Goal: Communication & Community: Participate in discussion

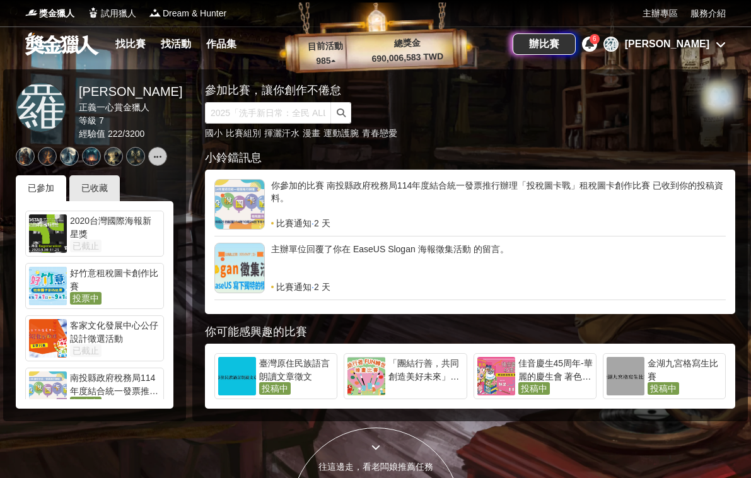
click at [704, 49] on div "[PERSON_NAME]" at bounding box center [667, 44] width 85 height 15
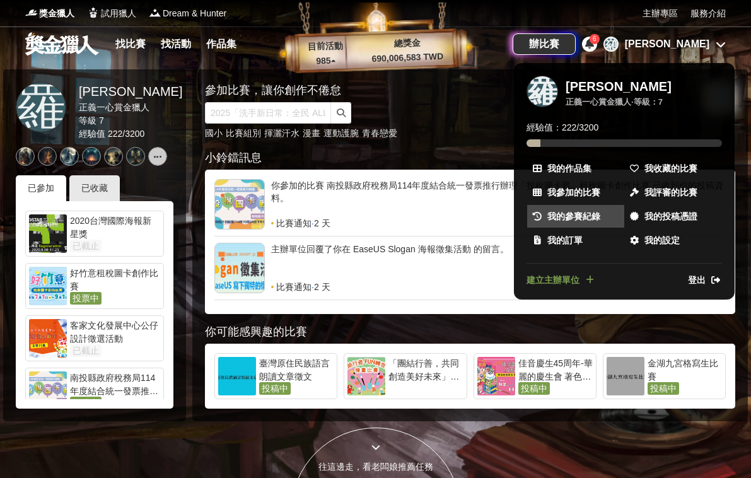
click at [573, 212] on span "我的參賽紀錄" at bounding box center [574, 216] width 53 height 13
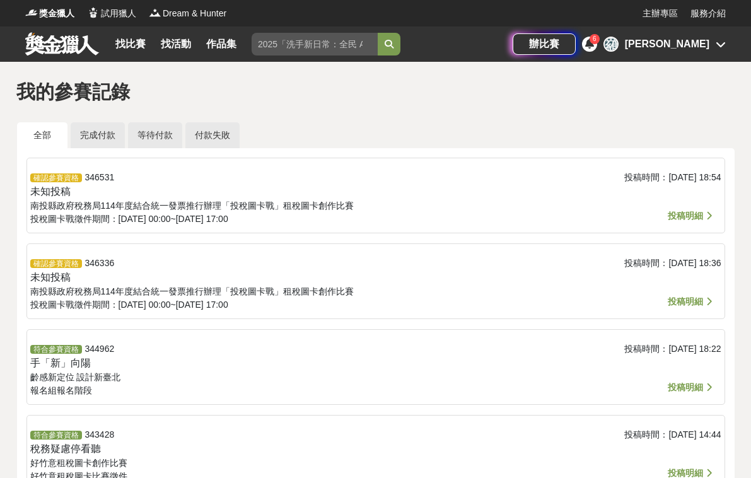
click at [54, 352] on span "符合參賽資格" at bounding box center [56, 349] width 52 height 9
click at [92, 368] on div "符合參賽資格 344962 手「新」向陽 齡感新定位 設計新臺北 報名組 報名階段" at bounding box center [260, 371] width 461 height 56
drag, startPoint x: 688, startPoint y: 386, endPoint x: 262, endPoint y: 319, distance: 431.1
click at [687, 386] on span "投稿明細" at bounding box center [685, 387] width 35 height 10
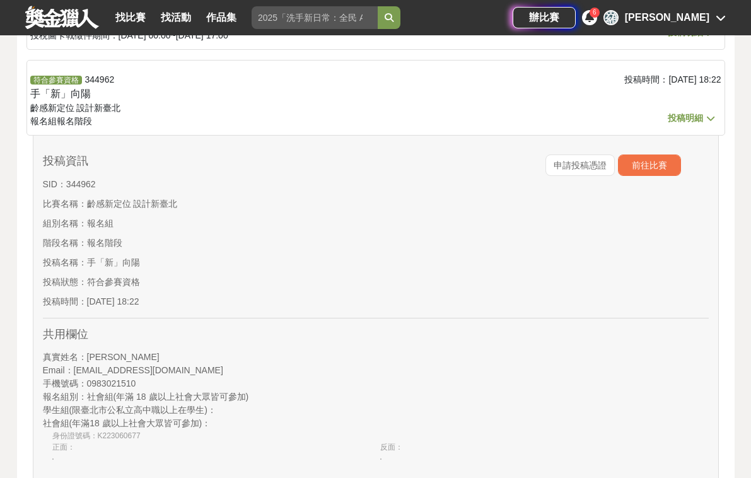
scroll to position [315, 0]
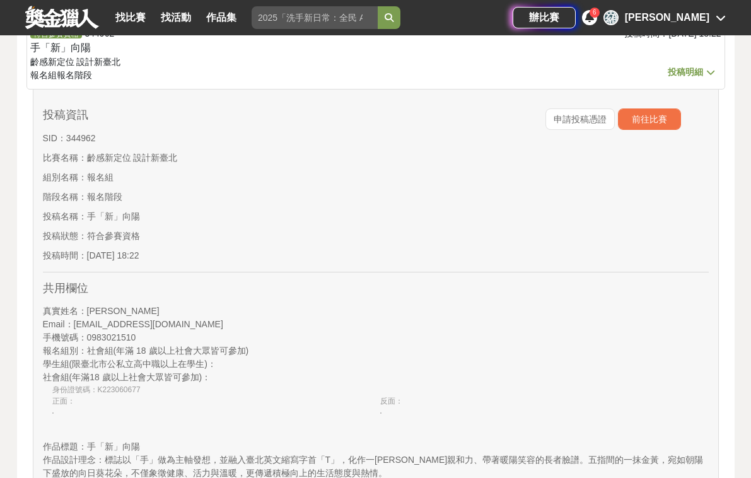
click at [649, 131] on div "申請投稿憑證 前往比賽" at bounding box center [626, 189] width 167 height 160
click at [649, 127] on button "前往比賽" at bounding box center [649, 119] width 63 height 21
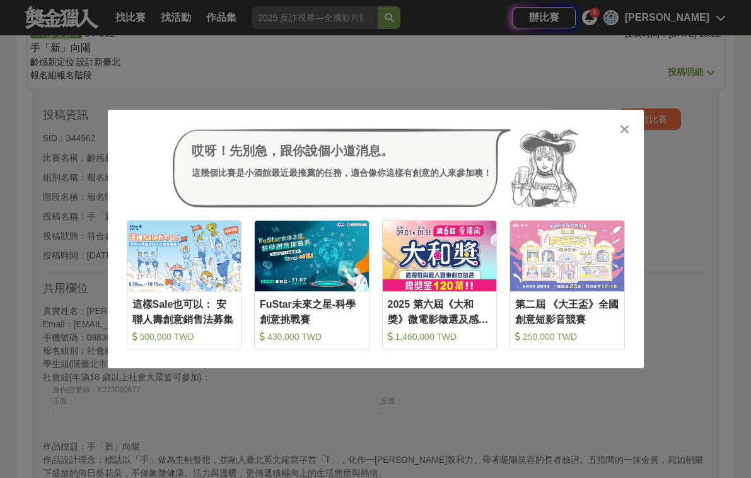
click at [538, 78] on div "哎呀！先別急，跟你說個小道消息。 這幾個比賽是小酒館最近最推薦的任務，適合像你這樣有創意的人來參加噢！ 收藏 這樣Sale也可以： 安聯人壽創意銷售法募集 5…" at bounding box center [375, 239] width 751 height 478
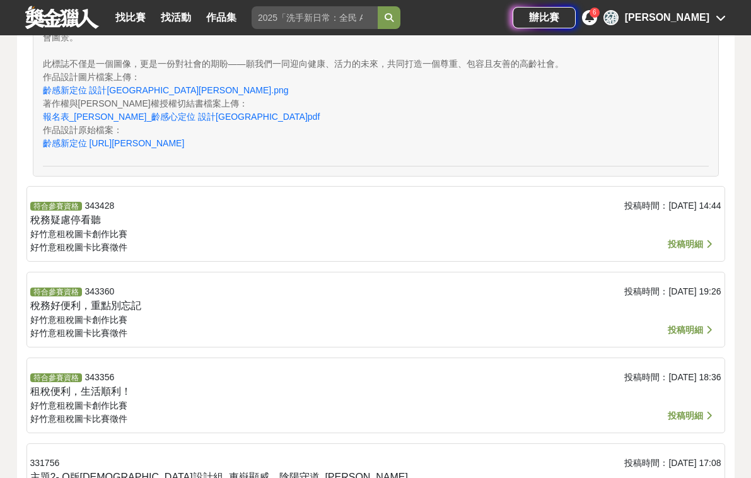
scroll to position [820, 0]
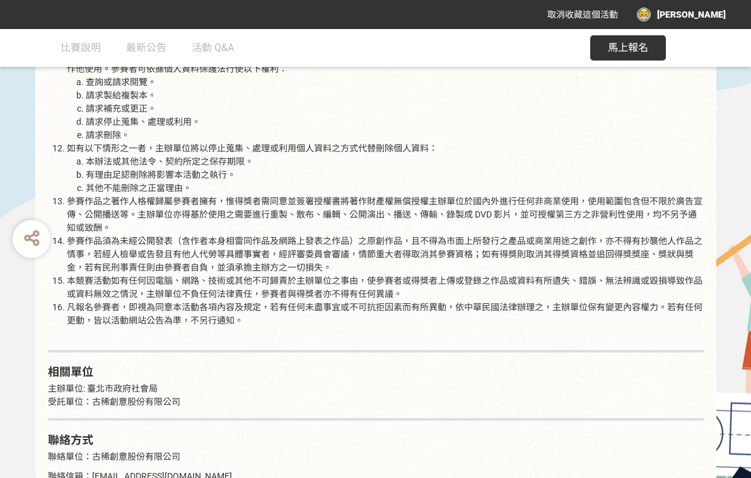
scroll to position [2080, 0]
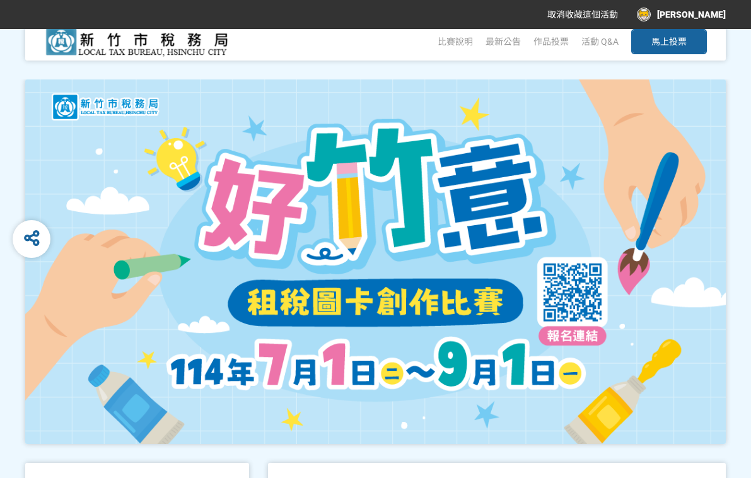
scroll to position [63, 0]
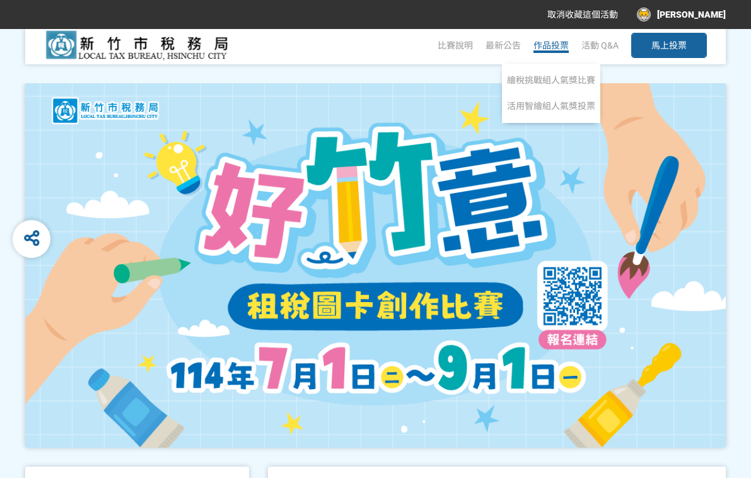
click at [548, 49] on span "作品投票" at bounding box center [551, 45] width 35 height 10
click at [545, 74] on link "繪稅挑戰組人氣獎比賽" at bounding box center [551, 82] width 97 height 28
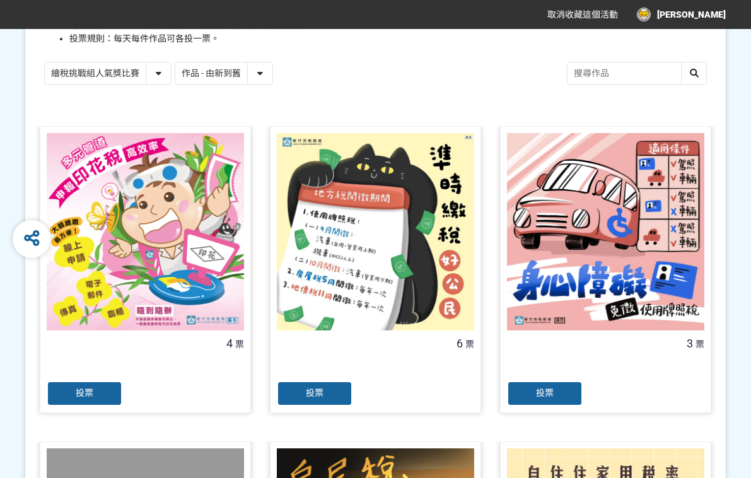
scroll to position [252, 0]
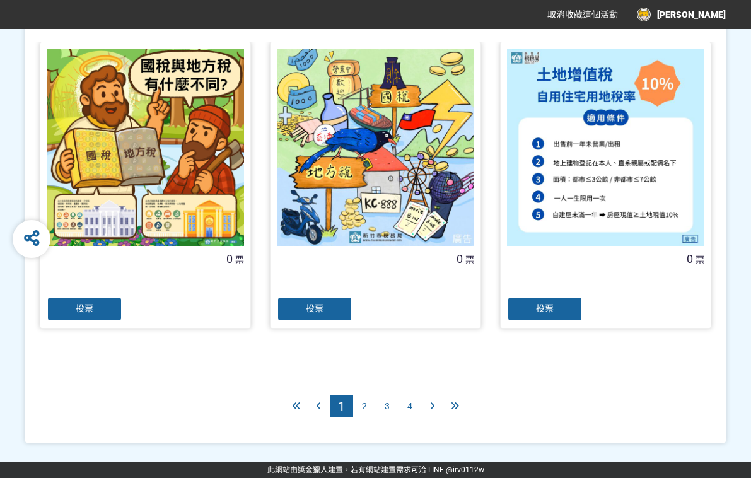
click at [363, 413] on div "2" at bounding box center [364, 406] width 23 height 23
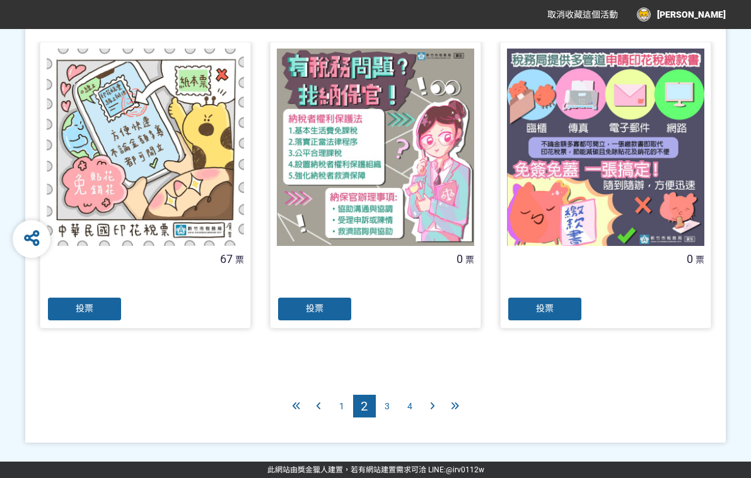
click at [410, 403] on span "4" at bounding box center [410, 406] width 5 height 10
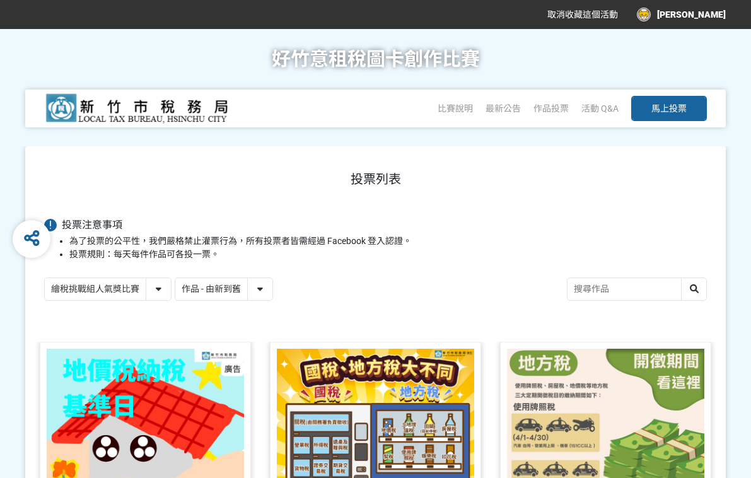
click at [139, 291] on select "繪稅挑戰組人氣獎比賽 活用智繪組人氣獎投票" at bounding box center [108, 289] width 126 height 22
click at [45, 279] on select "繪稅挑戰組人氣獎比賽 活用智繪組人氣獎投票" at bounding box center [108, 289] width 126 height 22
click at [158, 300] on select "繪稅挑戰組人氣獎比賽 活用智繪組人氣獎投票" at bounding box center [108, 289] width 126 height 22
click at [45, 279] on select "繪稅挑戰組人氣獎比賽 活用智繪組人氣獎投票" at bounding box center [108, 289] width 126 height 22
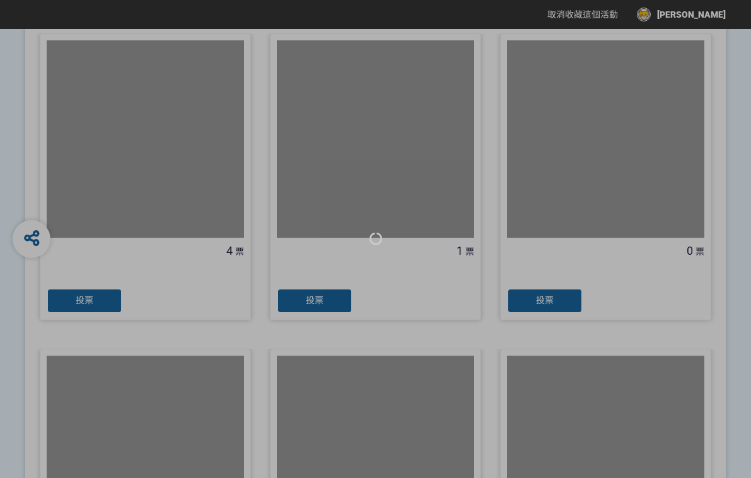
scroll to position [315, 0]
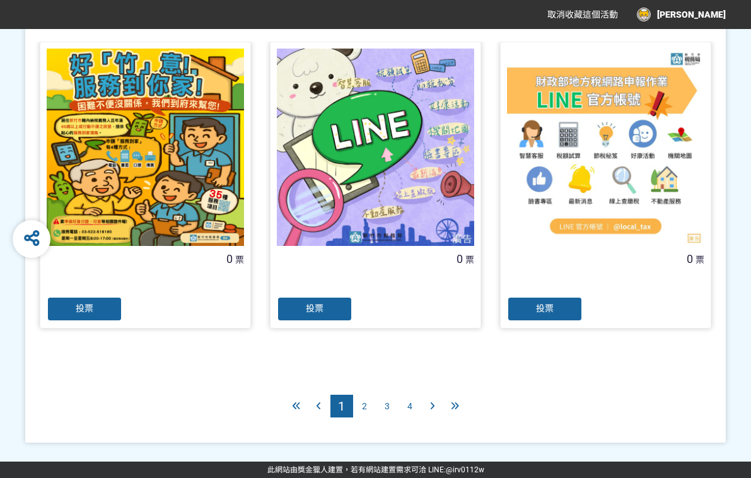
click at [408, 403] on span "4" at bounding box center [410, 406] width 5 height 10
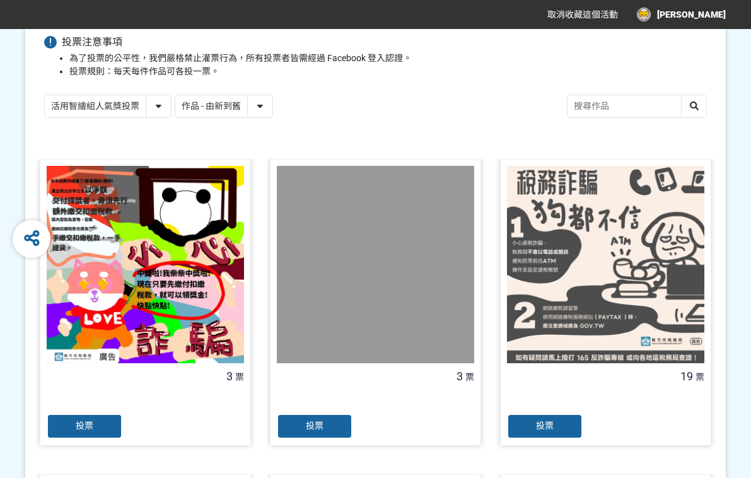
scroll to position [252, 0]
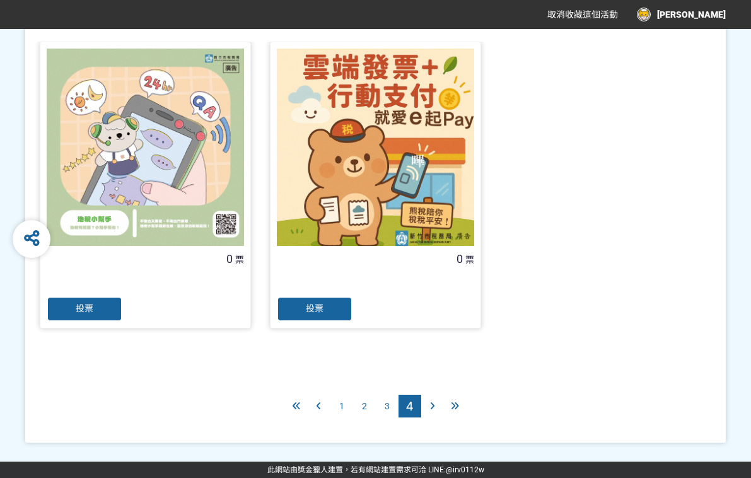
click at [381, 411] on div "3" at bounding box center [387, 406] width 23 height 23
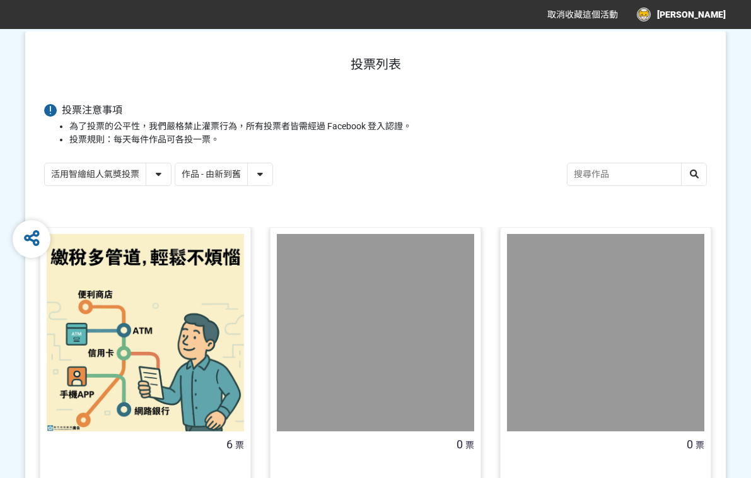
scroll to position [112, 0]
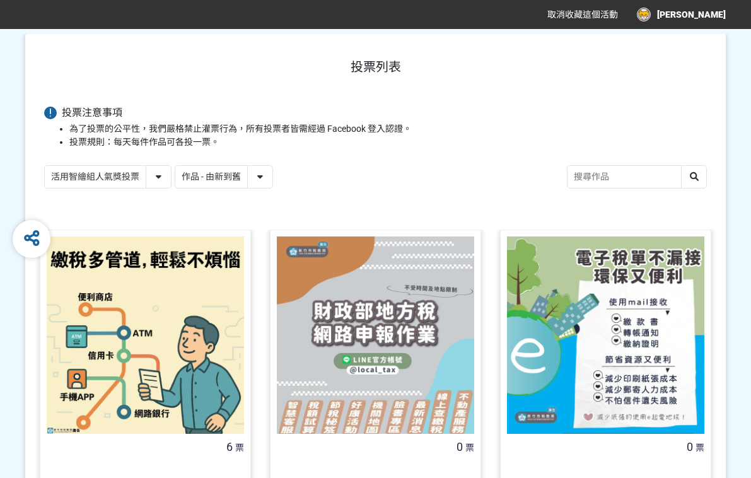
click at [155, 179] on select "繪稅挑戰組人氣獎比賽 活用智繪組人氣獎投票" at bounding box center [108, 177] width 126 height 22
select select "13166"
click at [45, 167] on select "繪稅挑戰組人氣獎比賽 活用智繪組人氣獎投票" at bounding box center [108, 177] width 126 height 22
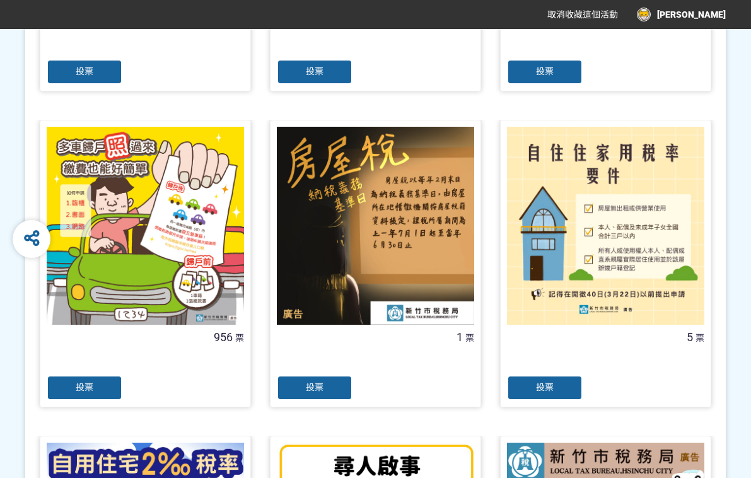
scroll to position [631, 0]
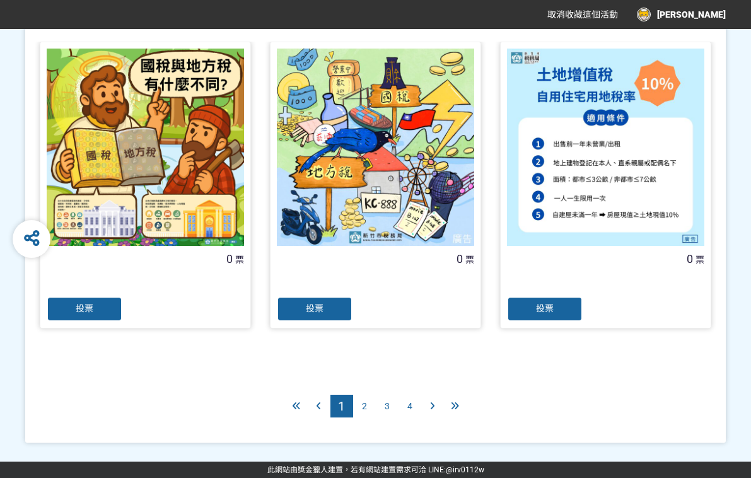
click at [404, 404] on div "4" at bounding box center [410, 406] width 23 height 23
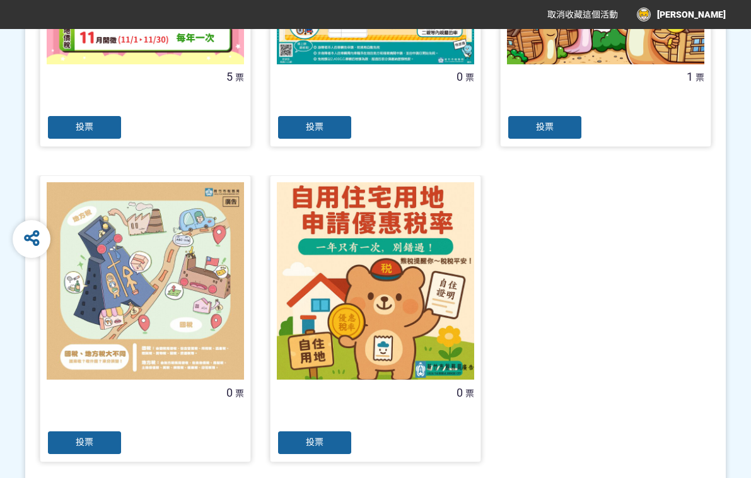
scroll to position [1248, 0]
